Goal: Task Accomplishment & Management: Manage account settings

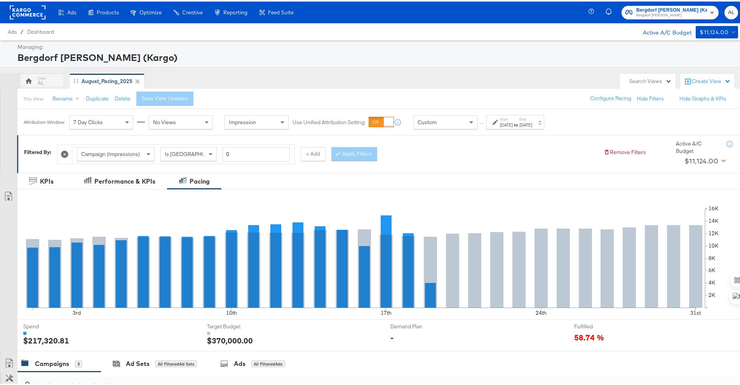
click at [513, 122] on div "Aug 1st 2025" at bounding box center [506, 123] width 13 height 6
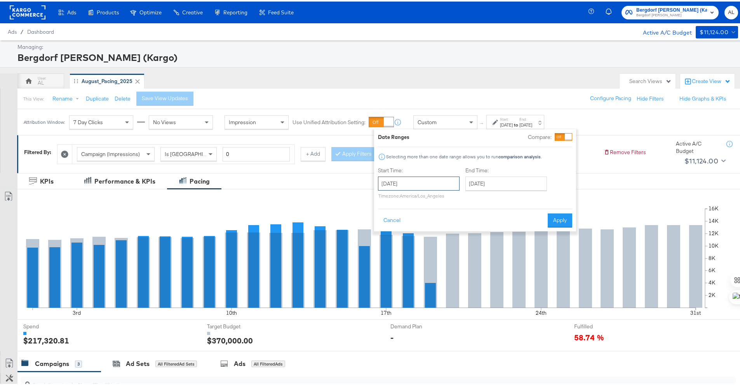
click at [456, 178] on input "August 1st 2025" at bounding box center [419, 182] width 82 height 14
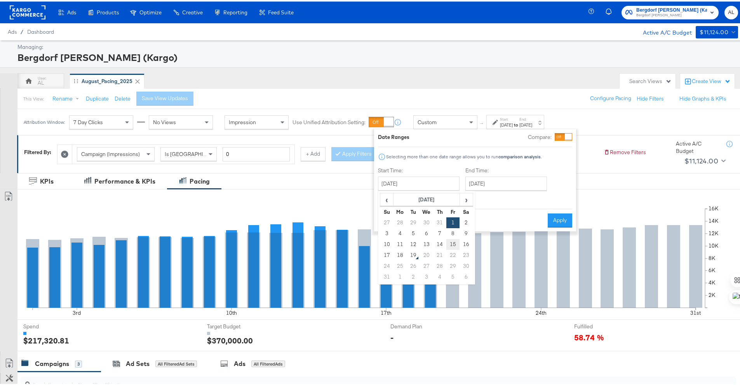
click at [455, 238] on td "15" at bounding box center [452, 243] width 13 height 11
type input "August 15th 2025"
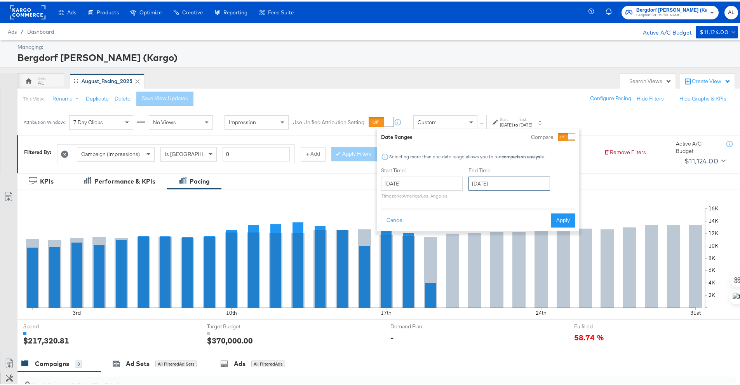
click at [496, 184] on input "August 31st 2025" at bounding box center [509, 182] width 82 height 14
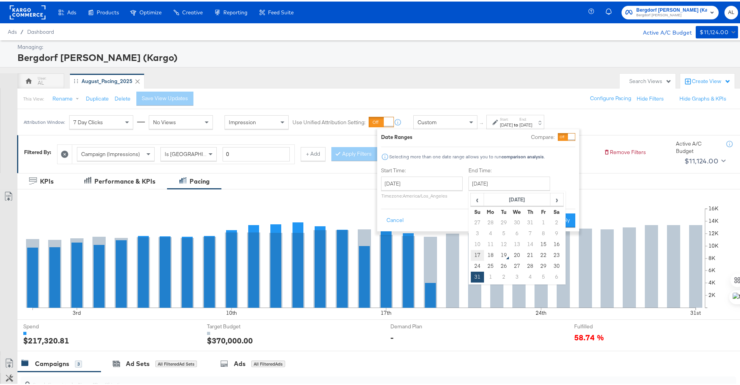
click at [481, 250] on td "17" at bounding box center [477, 254] width 13 height 11
type input "August 17th 2025"
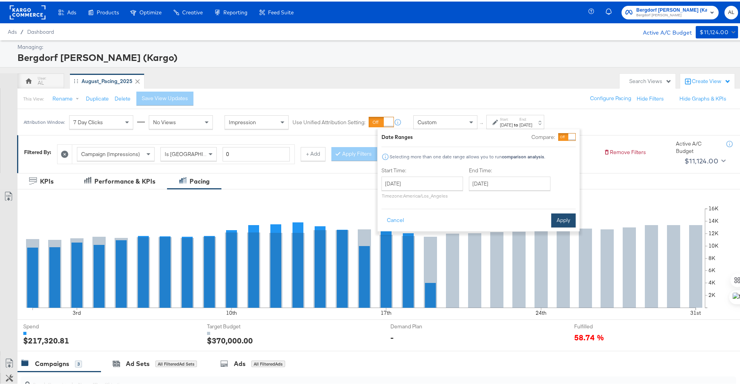
click at [553, 224] on button "Apply" at bounding box center [563, 219] width 24 height 14
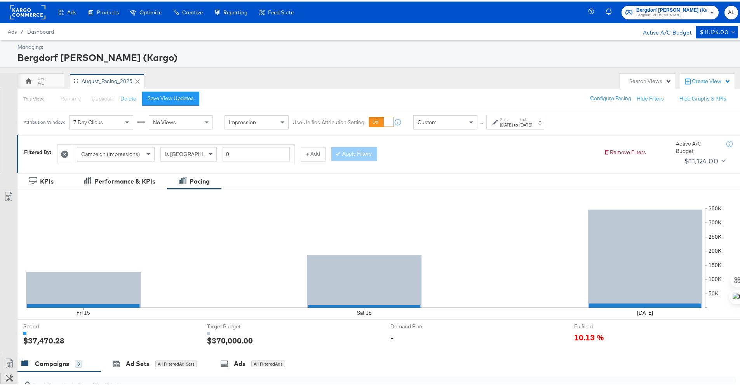
scroll to position [202, 0]
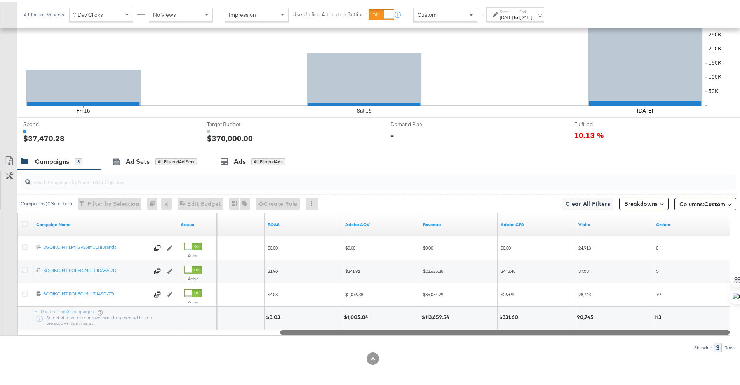
drag, startPoint x: 149, startPoint y: 329, endPoint x: 450, endPoint y: 338, distance: 301.9
click at [450, 338] on div "Campaigns ( 0 Selected) Filter by Selection Filter 0 campaigns 0 Rename 0 campa…" at bounding box center [368, 259] width 736 height 183
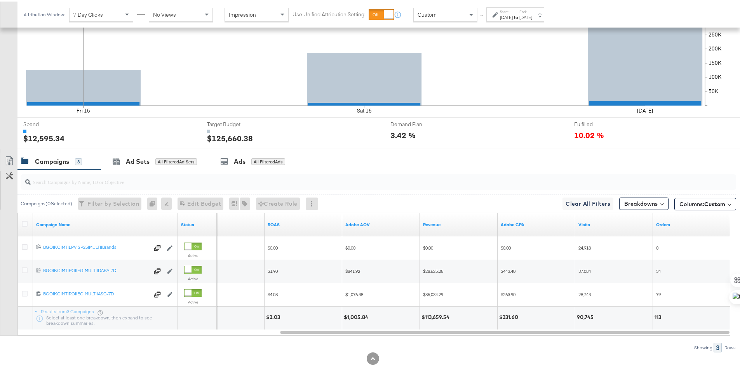
scroll to position [0, 0]
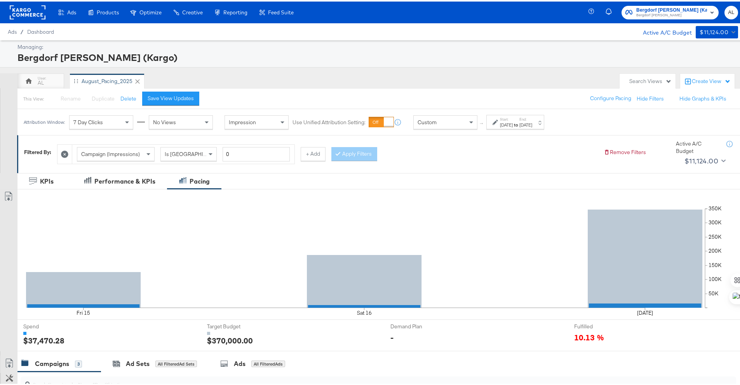
click at [23, 9] on rect at bounding box center [28, 11] width 36 height 14
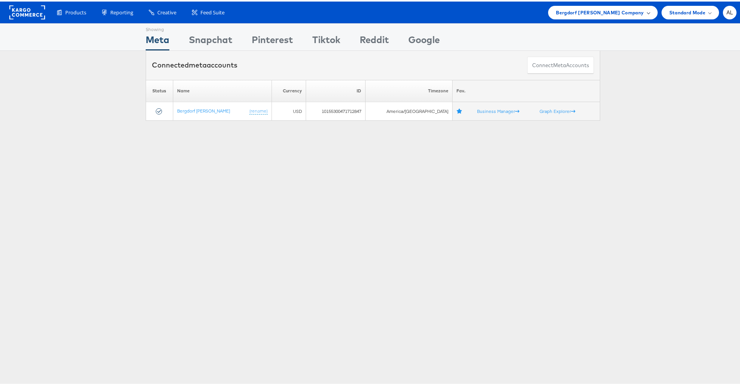
click at [580, 12] on span "Bergdorf Goodman Company" at bounding box center [600, 11] width 88 height 8
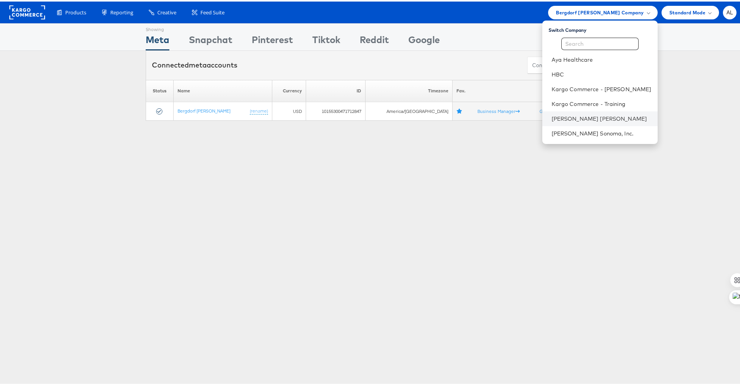
click at [571, 113] on li "[PERSON_NAME] [PERSON_NAME]" at bounding box center [599, 117] width 115 height 15
click at [565, 115] on link "[PERSON_NAME] [PERSON_NAME]" at bounding box center [601, 117] width 100 height 8
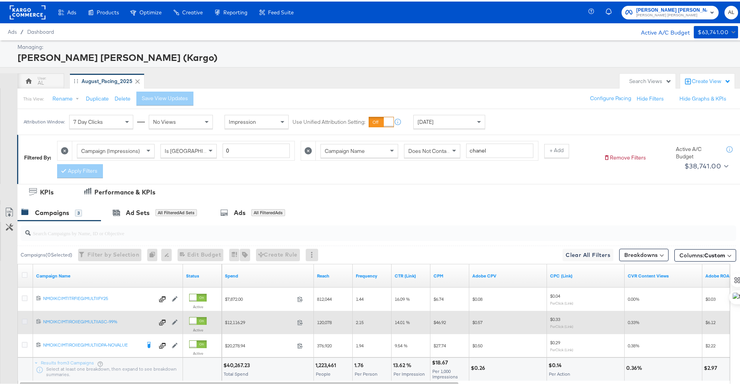
click at [26, 319] on icon at bounding box center [25, 320] width 6 height 6
click at [0, 0] on input "checkbox" at bounding box center [0, 0] width 0 height 0
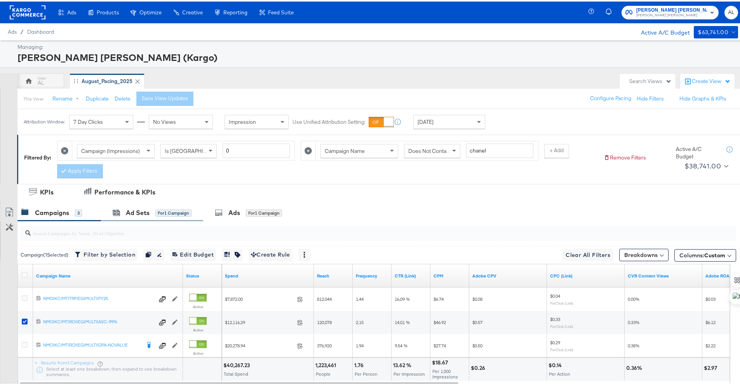
click at [144, 217] on div "Ad Sets for 1 Campaign" at bounding box center [152, 211] width 102 height 17
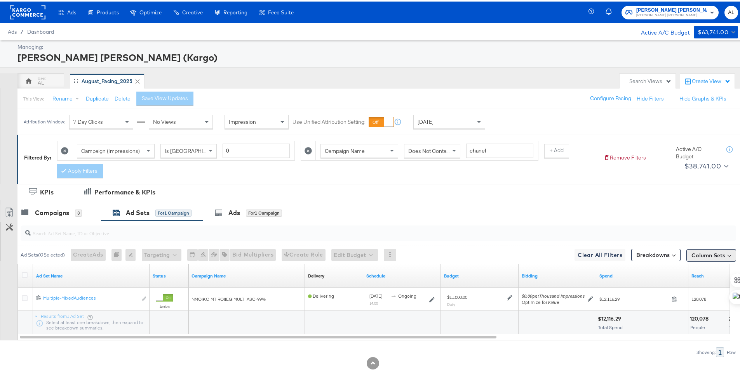
click at [689, 255] on button "Column Sets" at bounding box center [711, 254] width 50 height 12
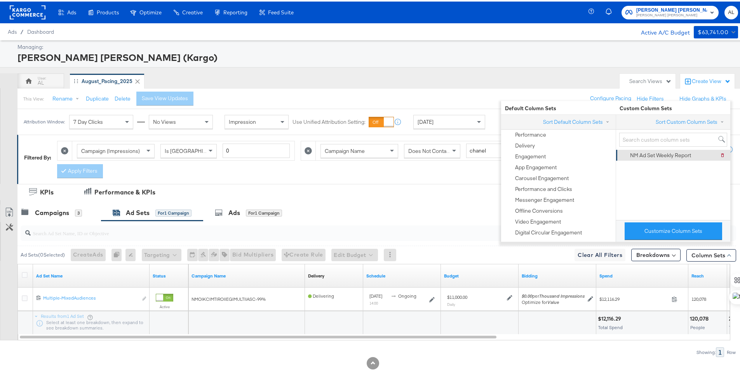
click at [666, 154] on div "NM Ad Set Weekly Report" at bounding box center [660, 153] width 61 height 7
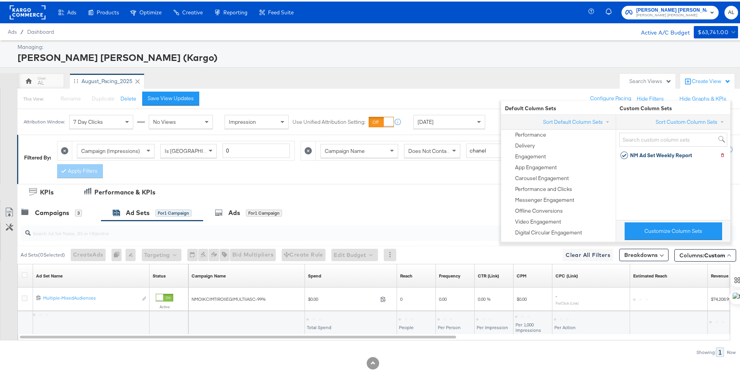
click at [487, 374] on div "KPIs Performance & KPIs Campaigns 3 Ad Sets for 1 Campaign Ads for 1 Campaign A…" at bounding box center [373, 286] width 746 height 207
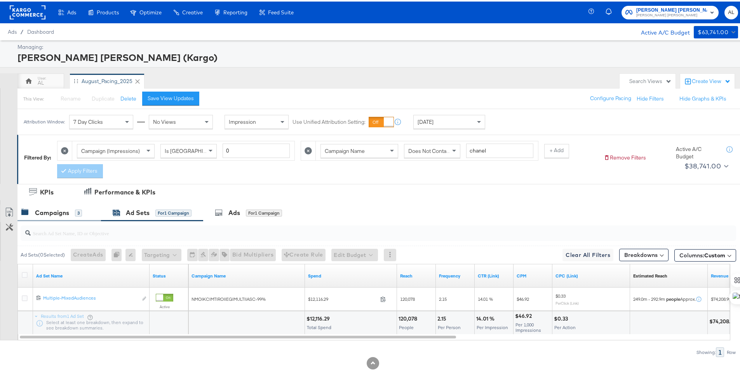
click at [61, 209] on div "Campaigns" at bounding box center [52, 211] width 34 height 9
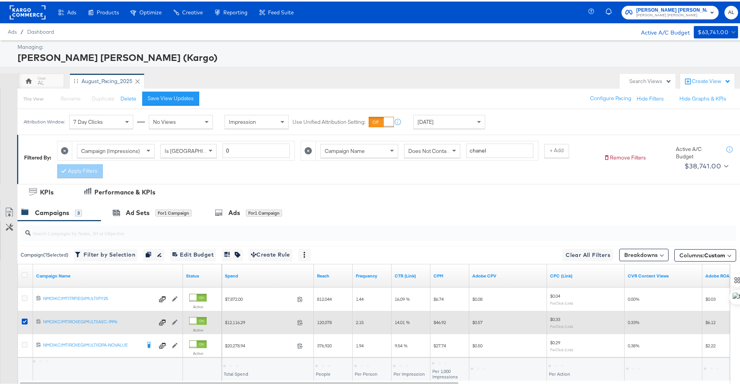
drag, startPoint x: 26, startPoint y: 320, endPoint x: 25, endPoint y: 332, distance: 12.1
click at [26, 319] on icon at bounding box center [25, 320] width 6 height 6
click at [0, 0] on input "checkbox" at bounding box center [0, 0] width 0 height 0
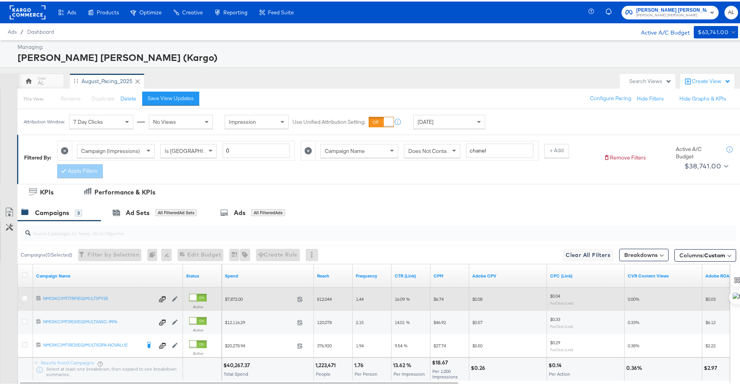
drag, startPoint x: 24, startPoint y: 342, endPoint x: 66, endPoint y: 291, distance: 65.4
click at [24, 342] on icon at bounding box center [25, 344] width 6 height 6
click at [0, 0] on input "checkbox" at bounding box center [0, 0] width 0 height 0
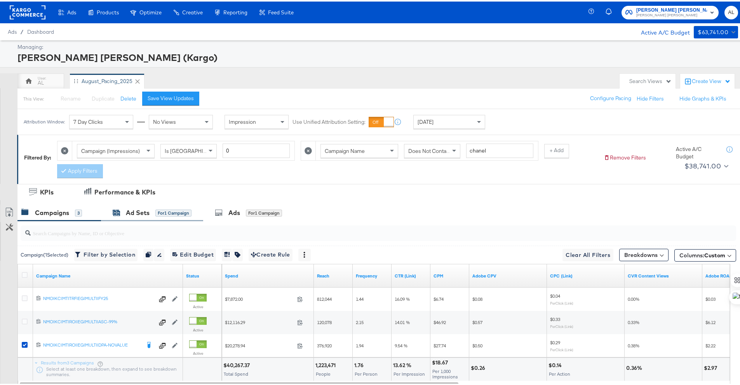
click at [132, 216] on div "Ad Sets" at bounding box center [138, 211] width 24 height 9
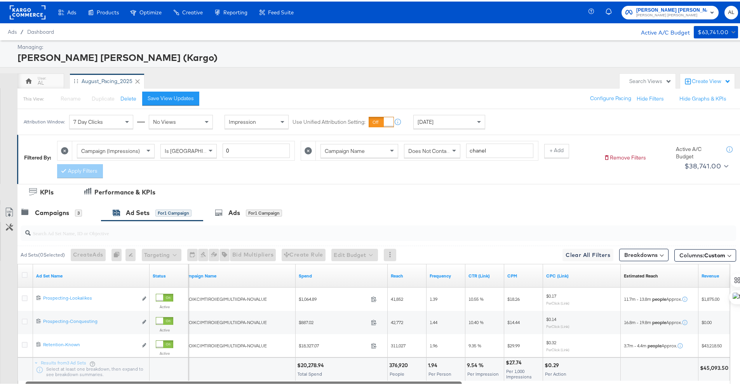
drag, startPoint x: 407, startPoint y: 381, endPoint x: 412, endPoint y: 381, distance: 5.8
click at [412, 381] on div at bounding box center [244, 382] width 436 height 7
click at [462, 124] on div "Yesterday" at bounding box center [449, 120] width 71 height 13
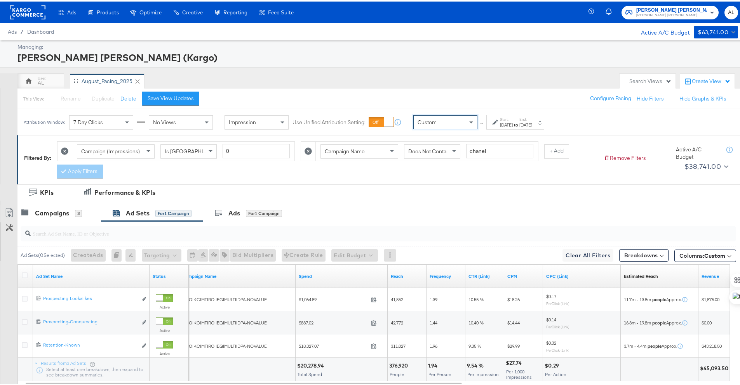
click at [513, 124] on div "Aug 19th 2025" at bounding box center [506, 123] width 13 height 6
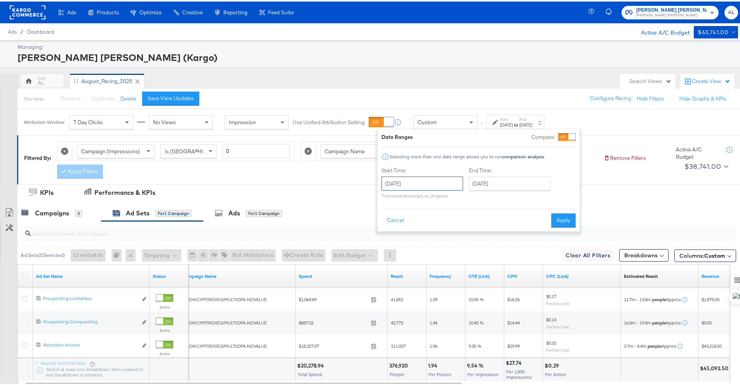
click at [430, 183] on input "August 19th 2025" at bounding box center [422, 182] width 82 height 14
click at [394, 240] on td "10" at bounding box center [390, 243] width 13 height 11
type input "August 10th 2025"
click at [491, 190] on div "End Time: August 19th 2025 ‹ August 2025 › Su Mo Tu We Th Fr Sa 27 28 29 30 31 …" at bounding box center [511, 182] width 85 height 35
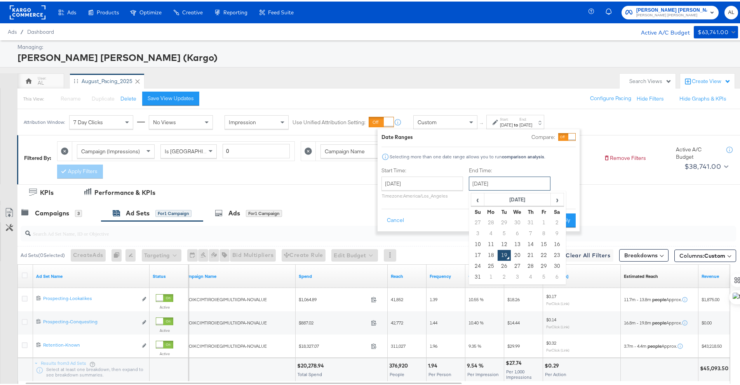
click at [501, 182] on input "August 19th 2025" at bounding box center [510, 182] width 82 height 14
click at [555, 240] on td "16" at bounding box center [556, 243] width 13 height 11
type input "August 16th 2025"
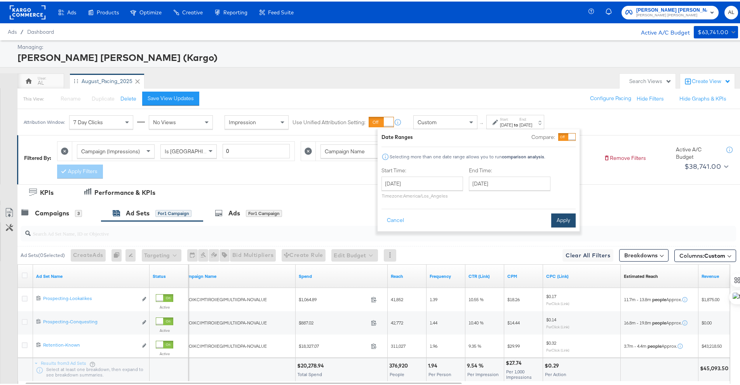
click at [566, 224] on button "Apply" at bounding box center [563, 219] width 24 height 14
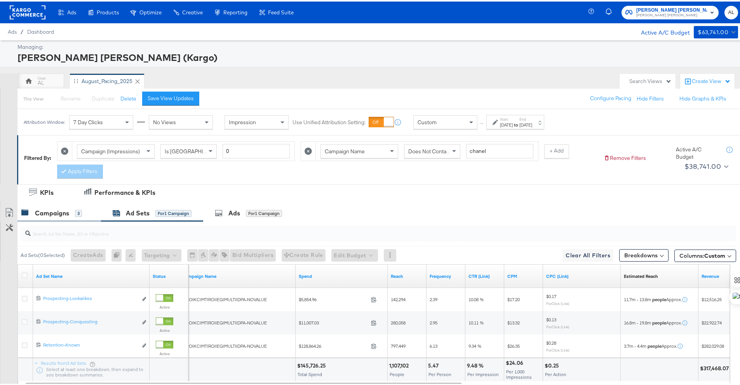
click at [54, 219] on div "Campaigns 3" at bounding box center [58, 211] width 83 height 17
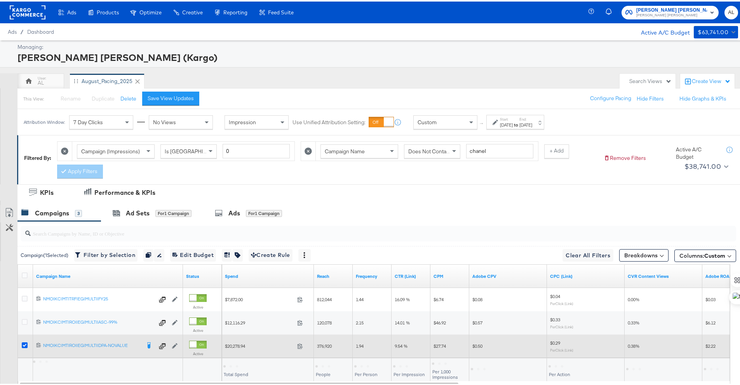
click at [24, 343] on icon at bounding box center [25, 344] width 6 height 6
click at [0, 0] on input "checkbox" at bounding box center [0, 0] width 0 height 0
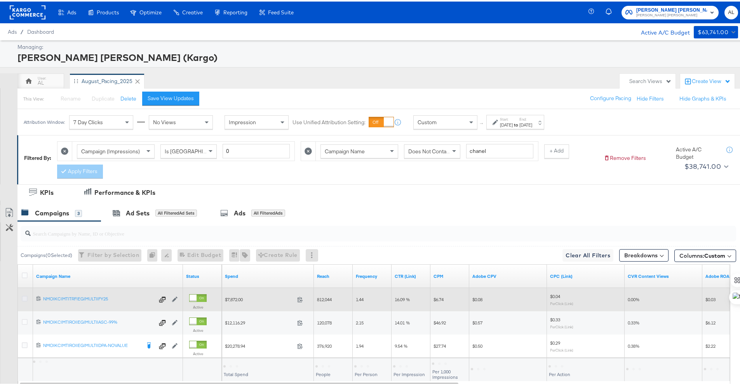
click at [26, 297] on icon at bounding box center [25, 297] width 6 height 6
click at [0, 0] on input "checkbox" at bounding box center [0, 0] width 0 height 0
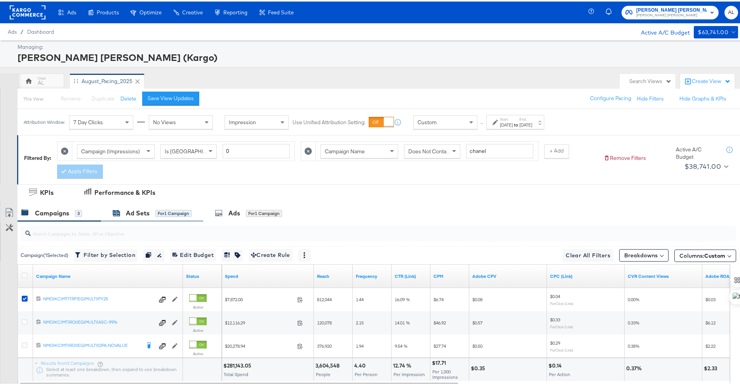
click at [117, 209] on icon at bounding box center [116, 211] width 7 height 5
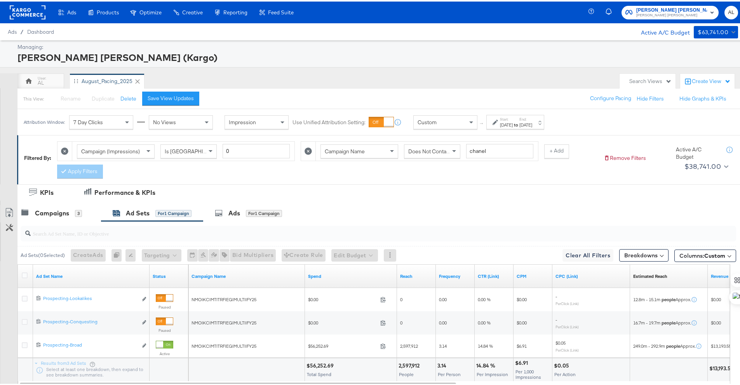
click at [18, 12] on rect at bounding box center [28, 11] width 36 height 14
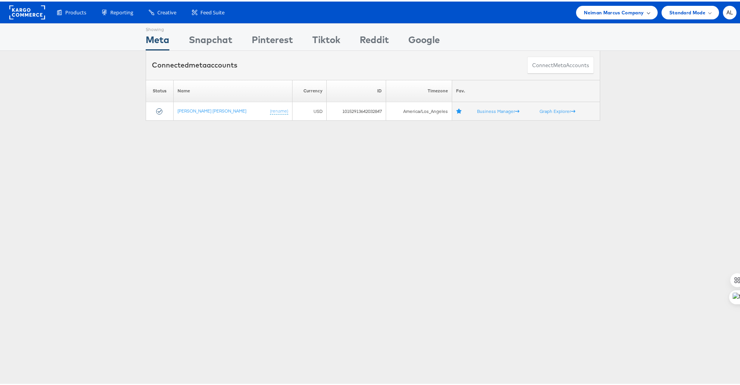
click at [619, 15] on span "Neiman Marcus Company" at bounding box center [614, 11] width 60 height 8
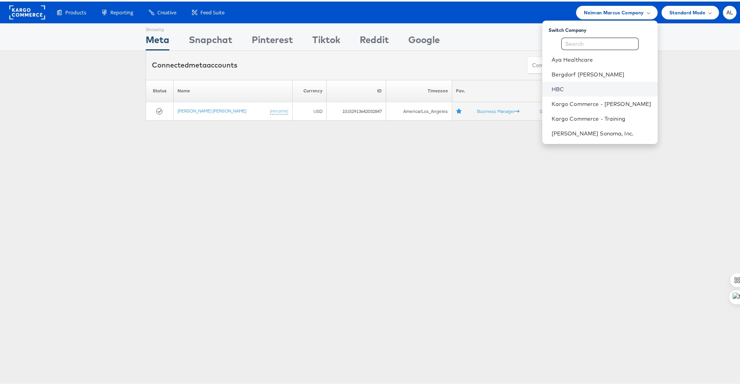
click at [572, 85] on link "HBC" at bounding box center [601, 88] width 100 height 8
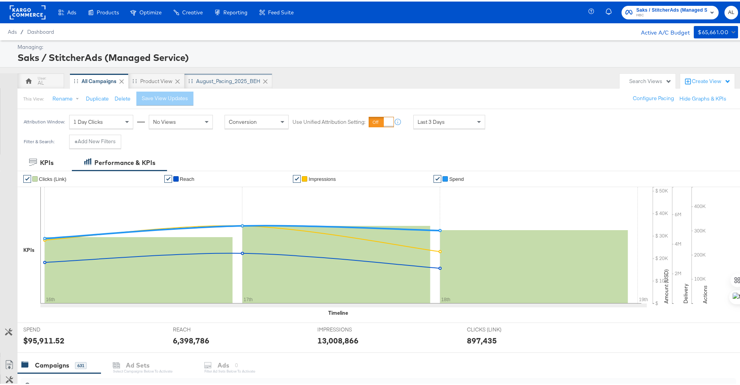
click at [237, 83] on div "August_Pacing_2025_BEH" at bounding box center [228, 80] width 88 height 16
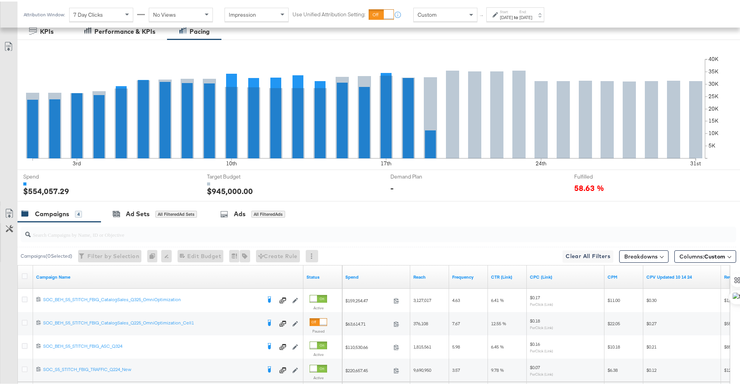
scroll to position [237, 0]
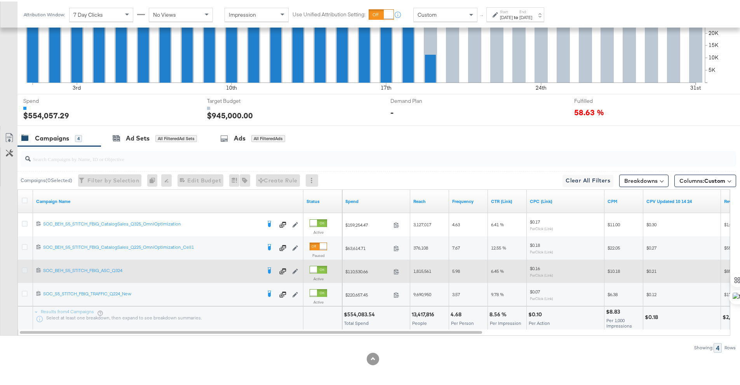
click at [22, 268] on icon at bounding box center [25, 269] width 6 height 6
click at [0, 0] on input "checkbox" at bounding box center [0, 0] width 0 height 0
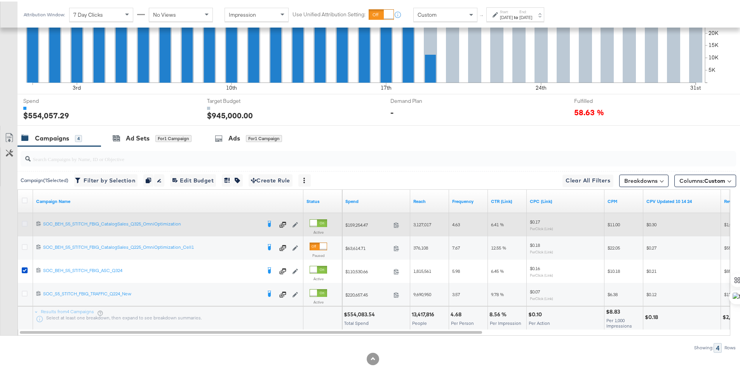
click at [26, 222] on icon at bounding box center [25, 222] width 6 height 6
click at [0, 0] on input "checkbox" at bounding box center [0, 0] width 0 height 0
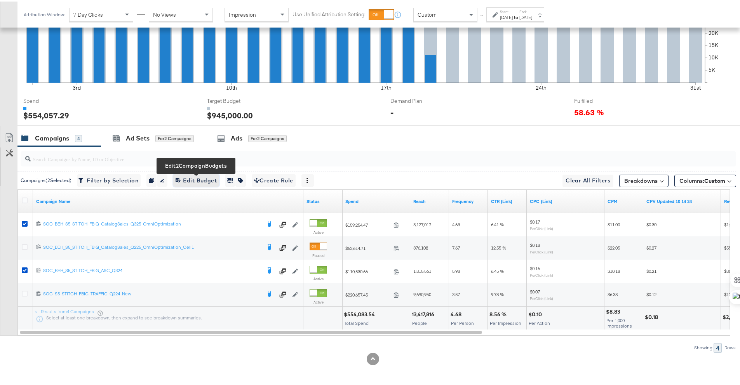
click at [197, 183] on span "Edit 2 Campaign Budgets Edit Budget" at bounding box center [196, 179] width 41 height 10
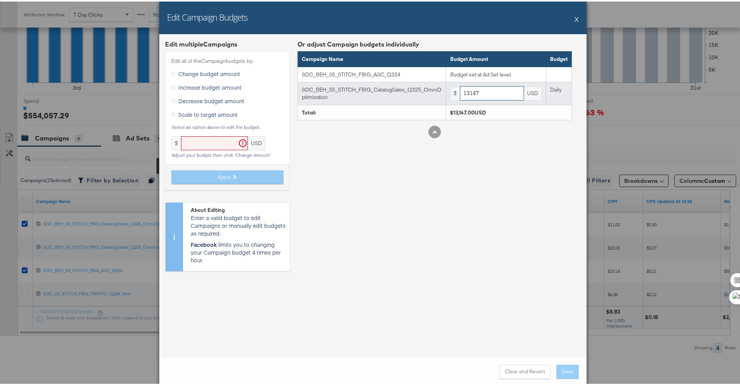
click at [492, 94] on input "13147" at bounding box center [492, 92] width 64 height 14
paste input "19"
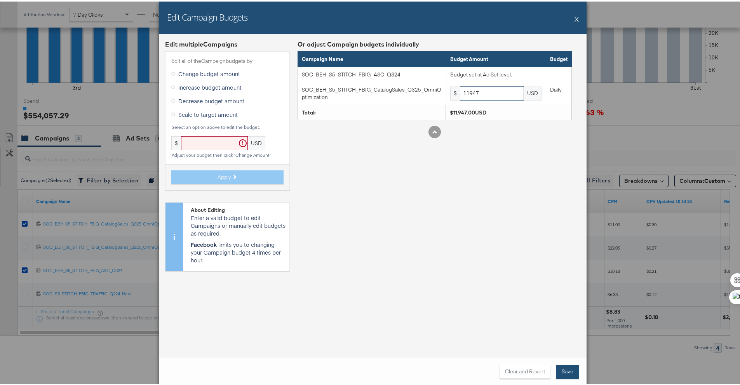
type input "11947"
click at [559, 369] on button "Save" at bounding box center [567, 370] width 23 height 14
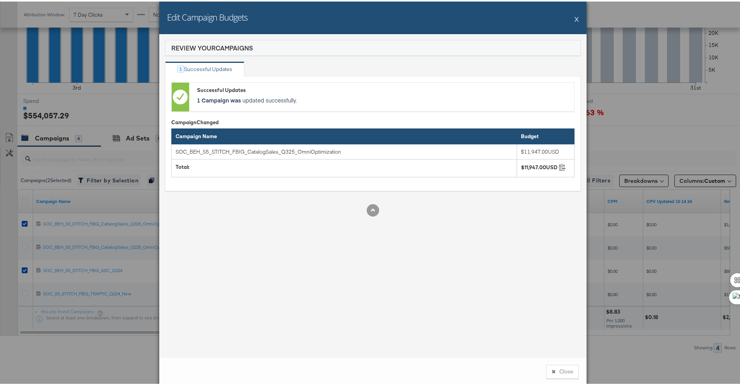
click at [559, 369] on button "Close" at bounding box center [562, 370] width 33 height 14
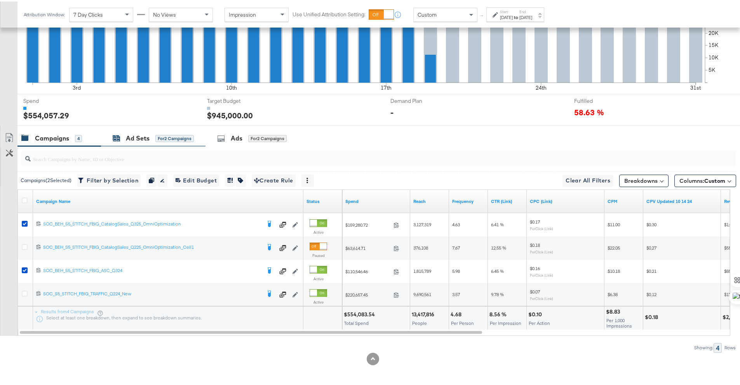
click at [132, 137] on div "Ad Sets" at bounding box center [138, 136] width 24 height 9
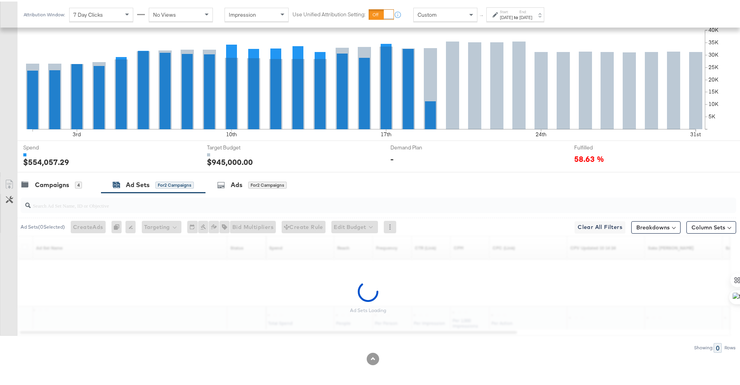
scroll to position [190, 0]
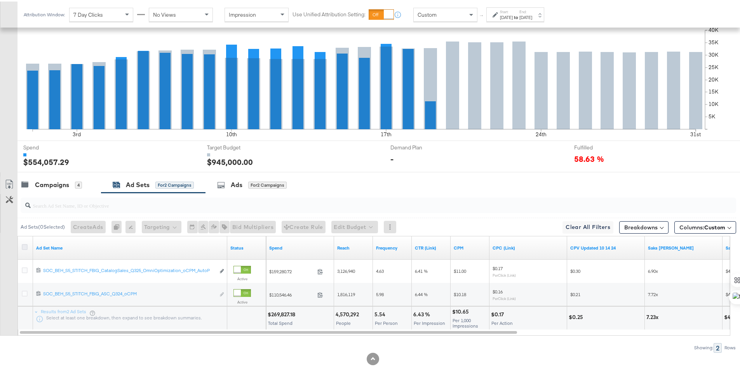
click at [26, 247] on icon at bounding box center [25, 246] width 6 height 6
click at [0, 0] on input "checkbox" at bounding box center [0, 0] width 0 height 0
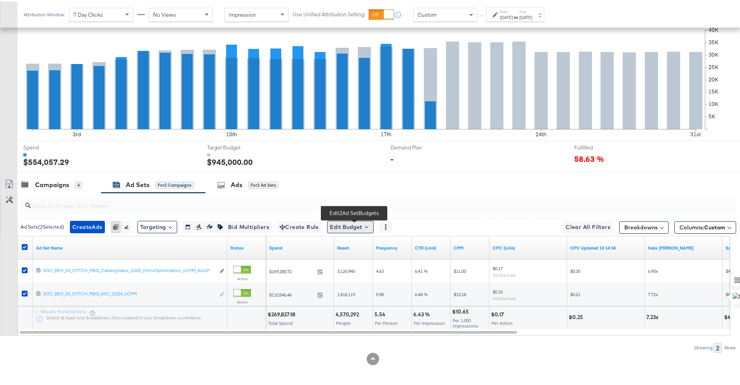
click at [350, 228] on button "Edit Budget" at bounding box center [350, 225] width 47 height 12
click at [354, 242] on span "Edit Ad Set Budget" at bounding box center [352, 246] width 44 height 10
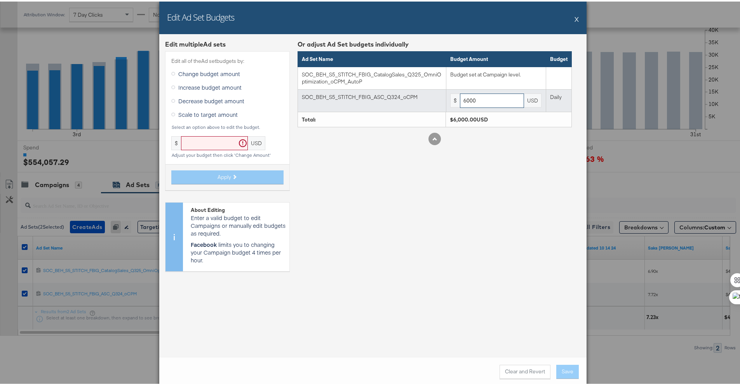
click at [479, 99] on input "6000" at bounding box center [492, 99] width 64 height 14
paste input "72"
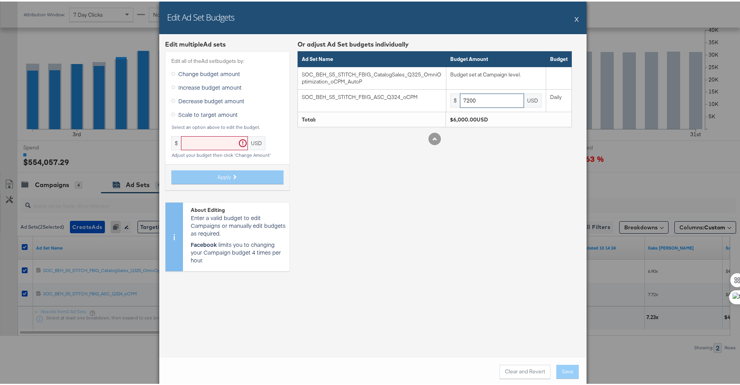
type input "7200"
click at [522, 275] on div "Or adjust Ad Set budgets individually Ad Set Name Budget Amount Budget SOC_BEH_…" at bounding box center [434, 157] width 274 height 238
click at [558, 366] on button "Save" at bounding box center [567, 370] width 23 height 14
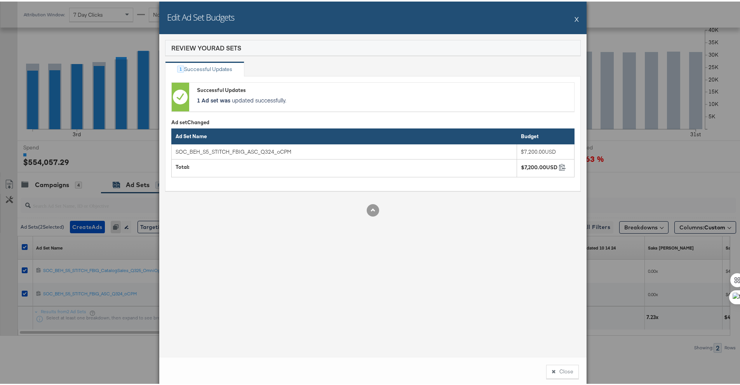
click at [558, 366] on button "Close" at bounding box center [562, 370] width 33 height 14
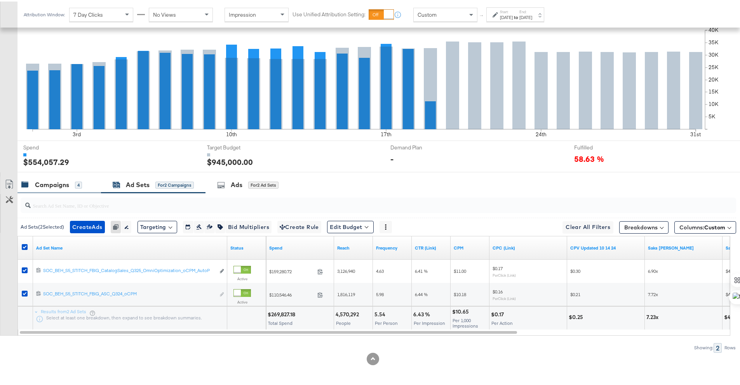
click at [49, 185] on div "Campaigns" at bounding box center [52, 183] width 34 height 9
